Goal: Transaction & Acquisition: Book appointment/travel/reservation

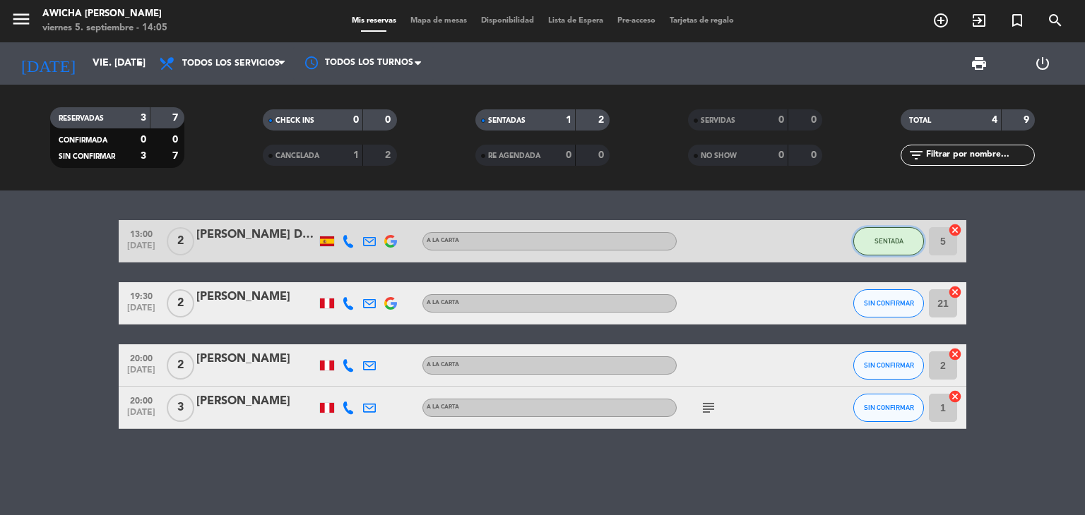
click at [890, 238] on span "SENTADA" at bounding box center [888, 241] width 29 height 8
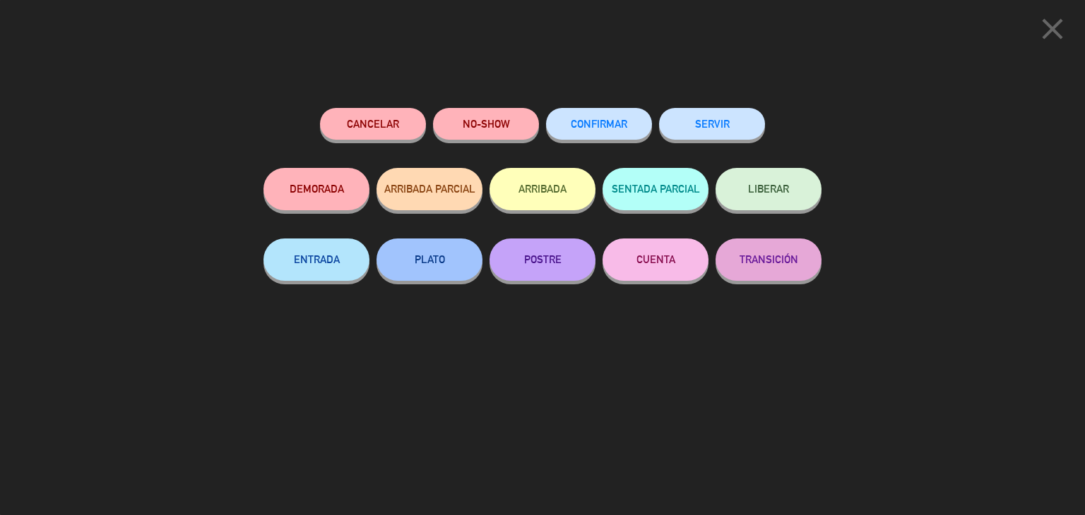
click at [700, 119] on button "SERVIR" at bounding box center [712, 124] width 106 height 32
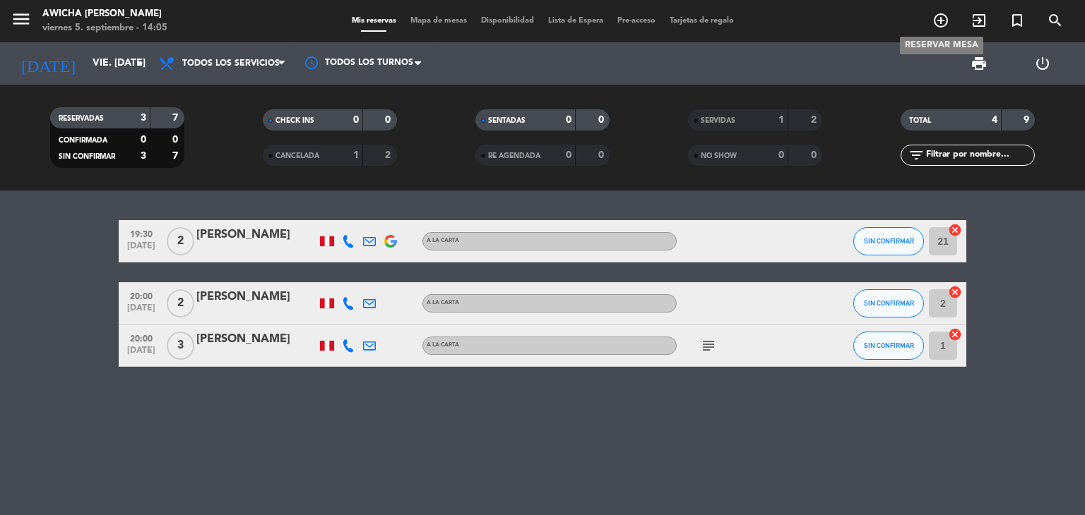
click at [939, 23] on icon "add_circle_outline" at bounding box center [940, 20] width 17 height 17
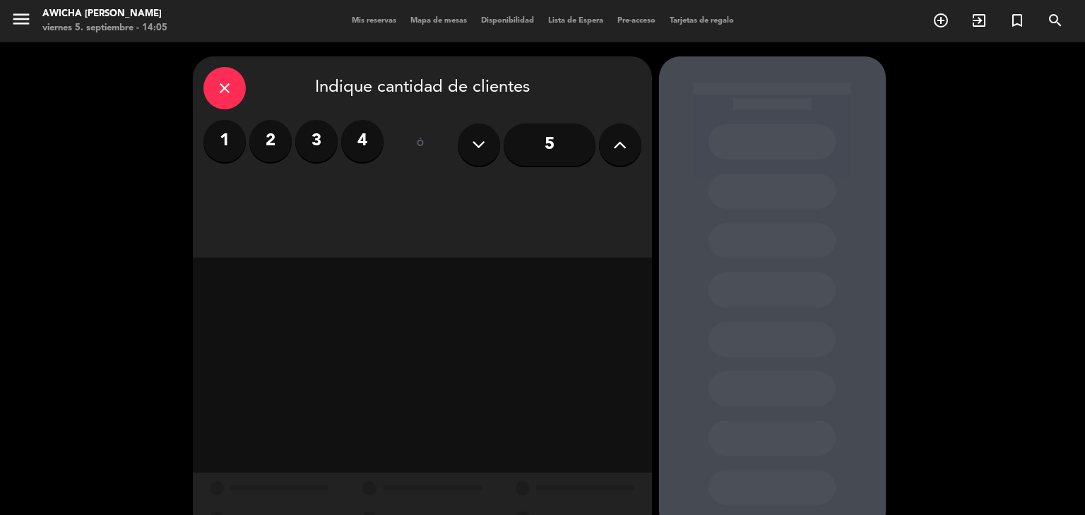
click at [614, 140] on icon at bounding box center [619, 144] width 13 height 21
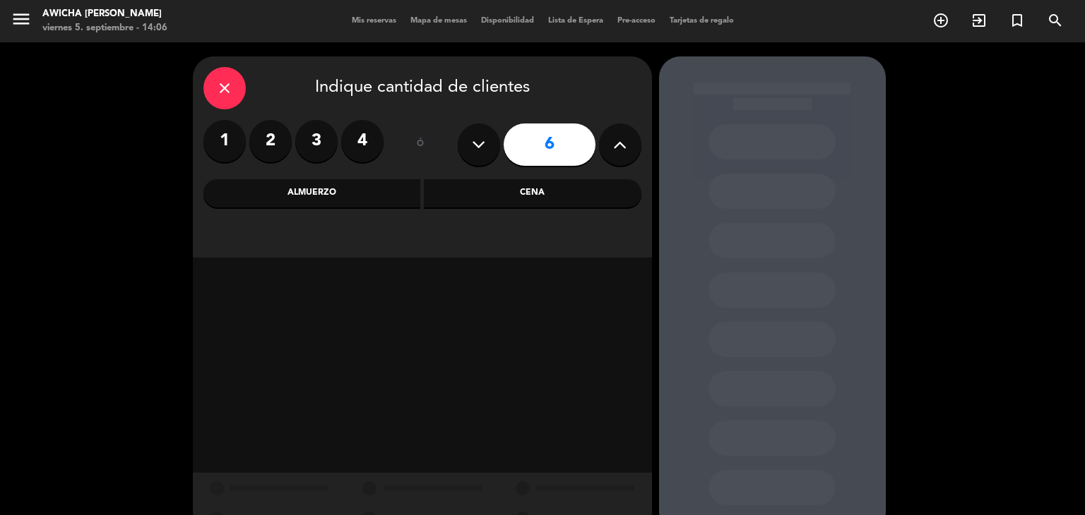
click at [485, 204] on div "Cena" at bounding box center [532, 193] width 217 height 28
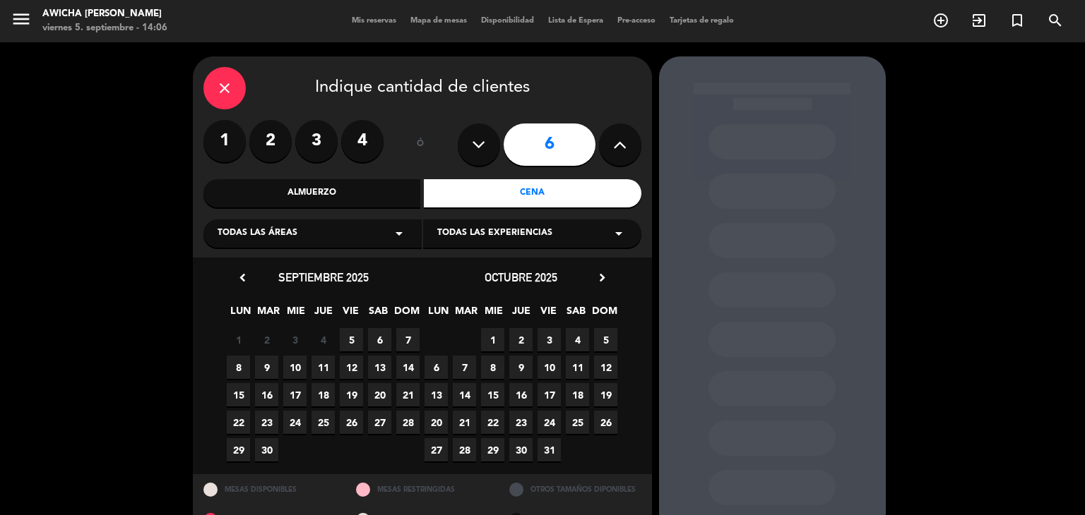
click at [346, 340] on span "5" at bounding box center [351, 339] width 23 height 23
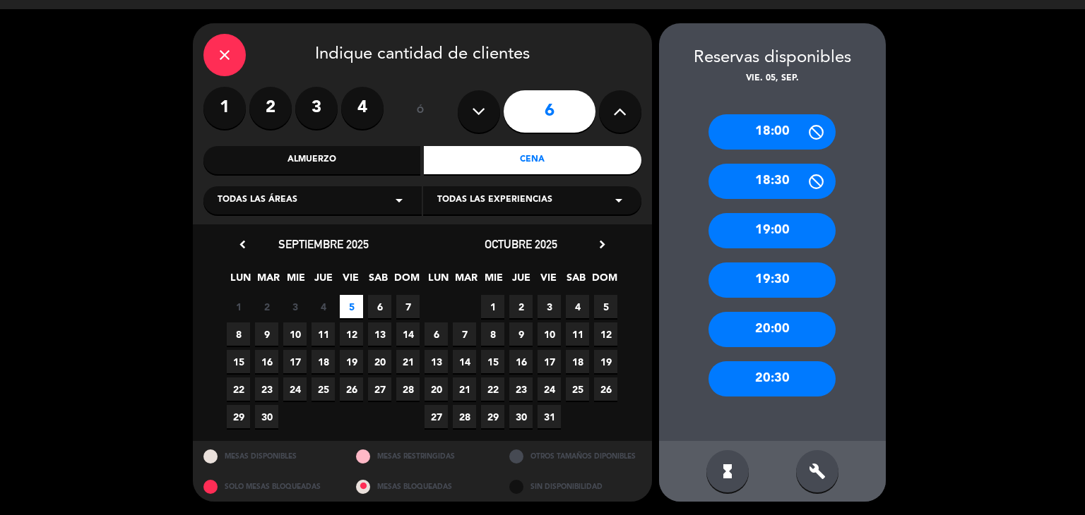
click at [757, 320] on div "20:00" at bounding box center [771, 329] width 127 height 35
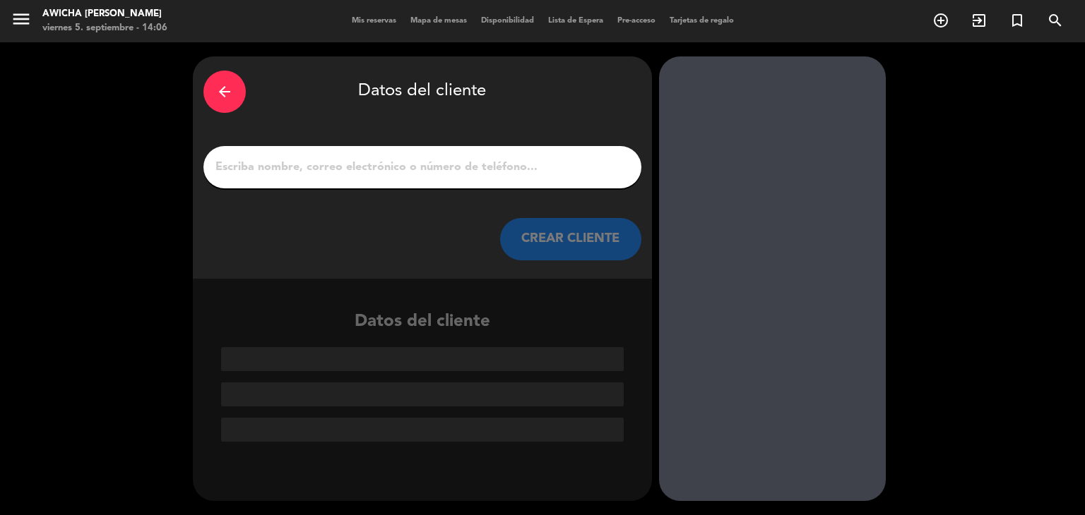
click at [505, 159] on input "1" at bounding box center [422, 167] width 417 height 20
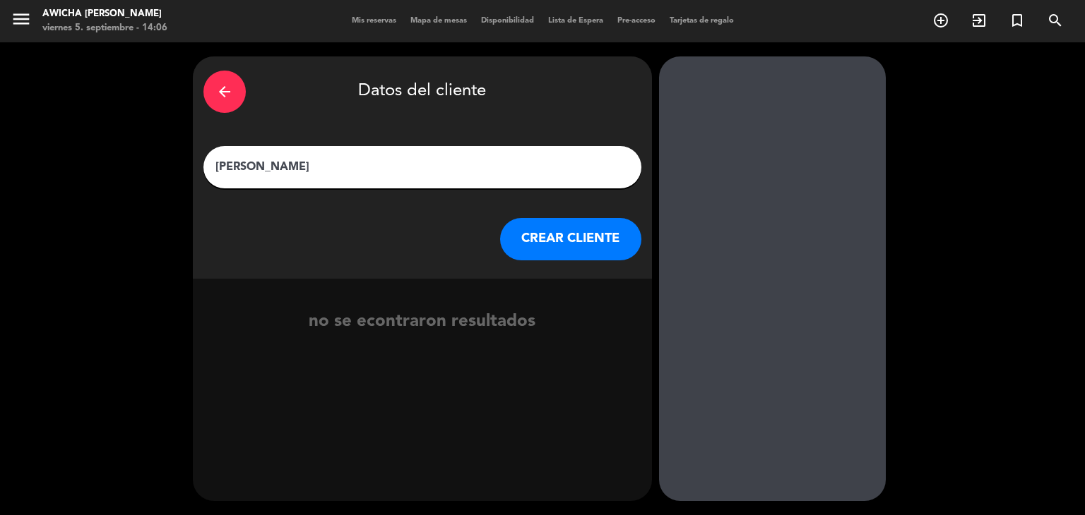
type input "[PERSON_NAME]"
click at [559, 239] on button "CREAR CLIENTE" at bounding box center [570, 239] width 141 height 42
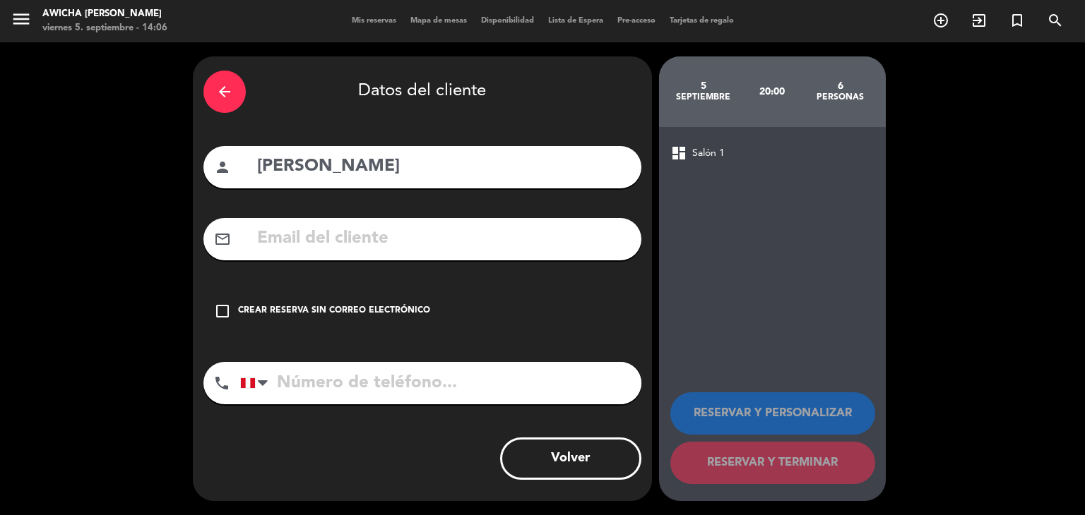
click at [353, 307] on div "Crear reserva sin correo electrónico" at bounding box center [334, 311] width 192 height 14
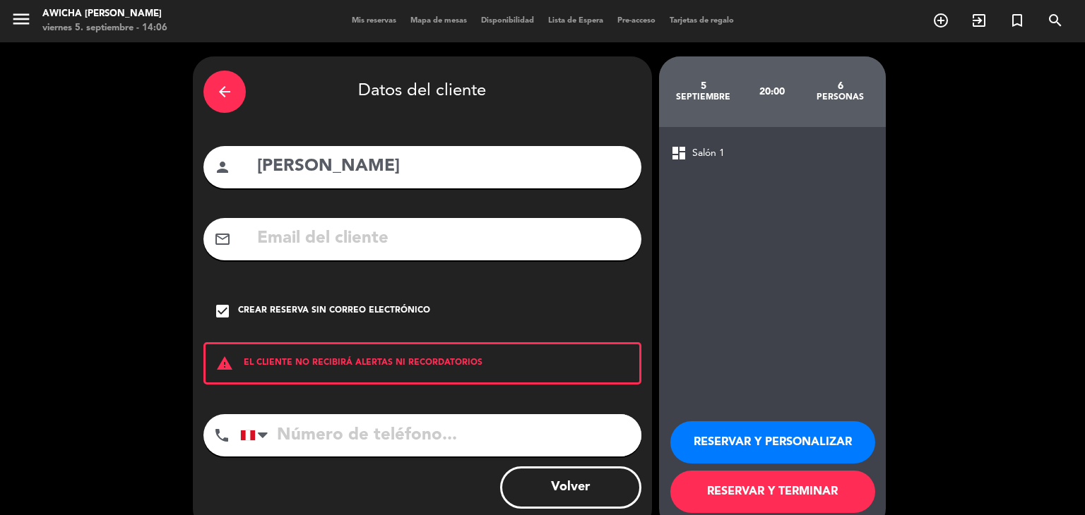
click at [749, 484] on button "RESERVAR Y TERMINAR" at bounding box center [772, 492] width 205 height 42
